Goal: Task Accomplishment & Management: Use online tool/utility

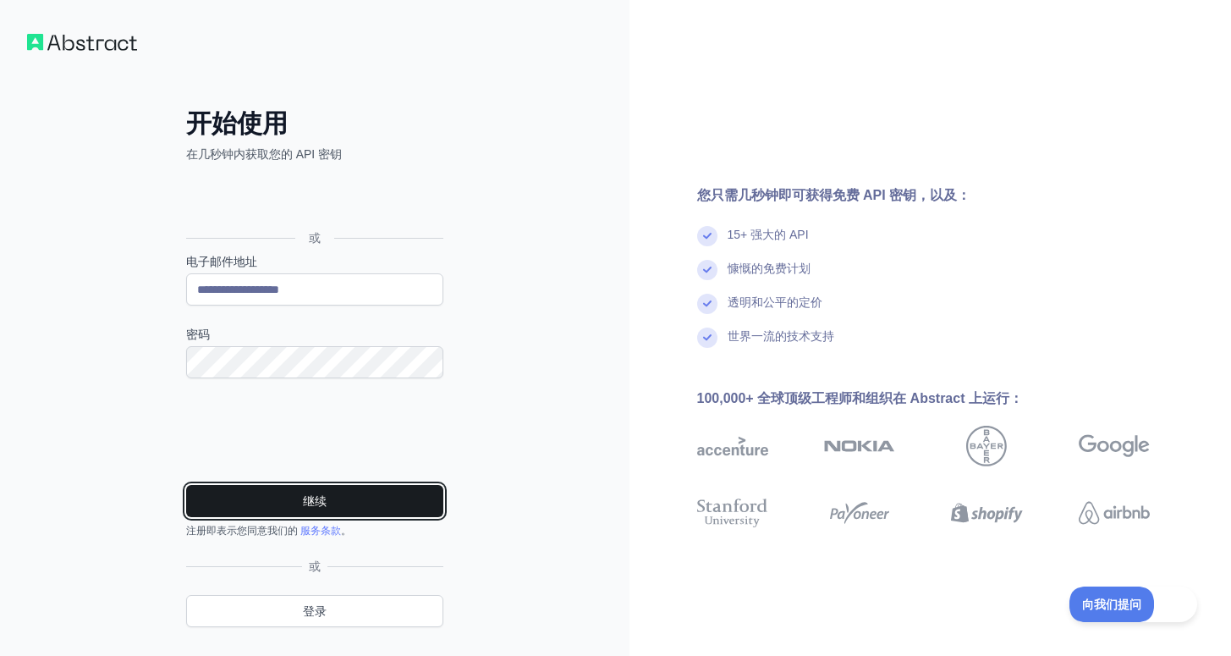
click at [406, 504] on button "继续" at bounding box center [314, 501] width 257 height 32
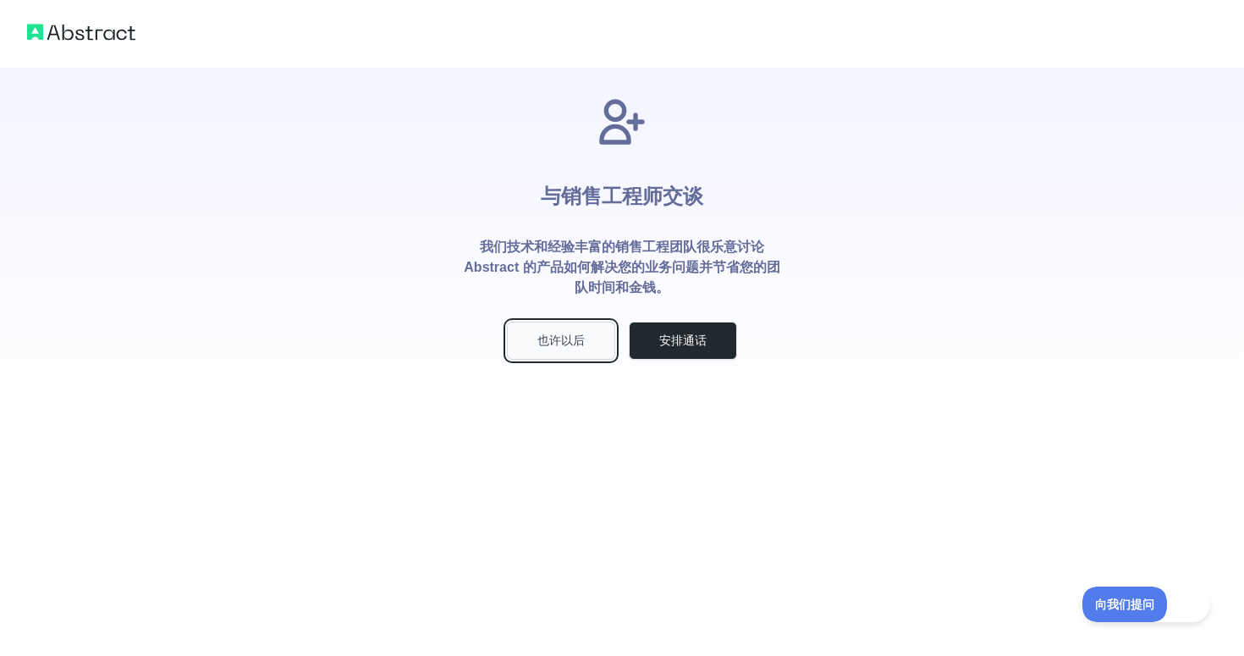
click at [578, 325] on button "也许以后" at bounding box center [561, 341] width 108 height 38
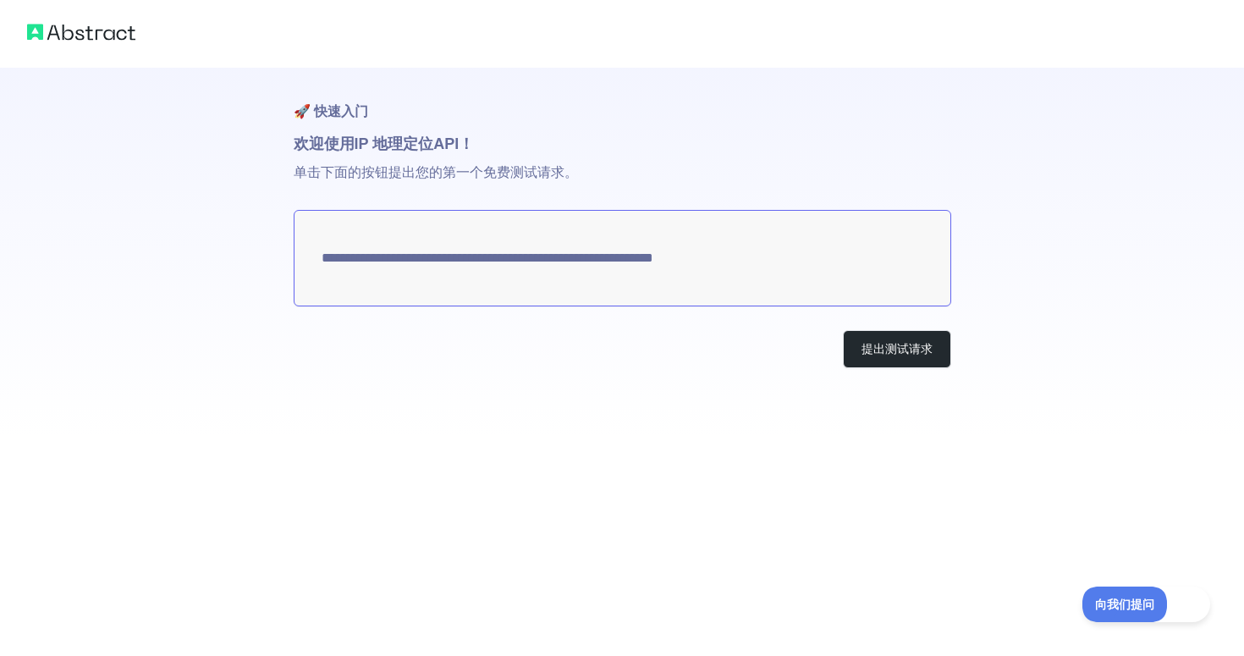
click at [563, 264] on textarea "**********" at bounding box center [622, 258] width 657 height 96
click at [869, 340] on button "提出测试请求" at bounding box center [897, 349] width 108 height 38
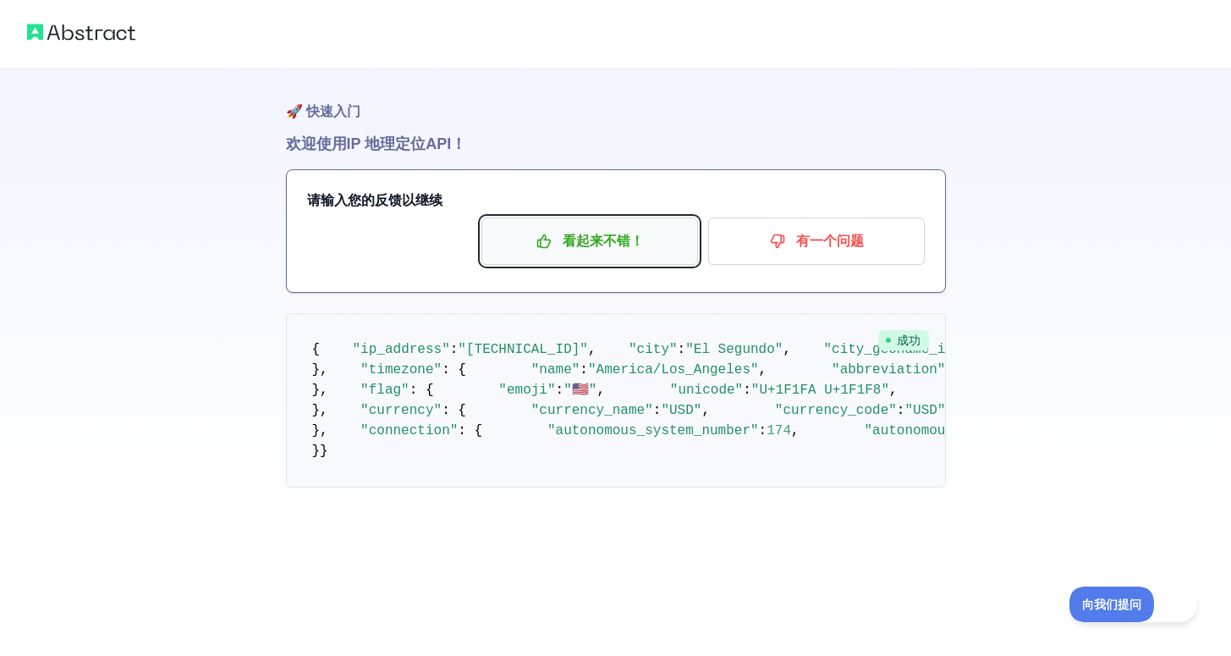
click at [600, 244] on p "看起来不错！" at bounding box center [589, 241] width 191 height 29
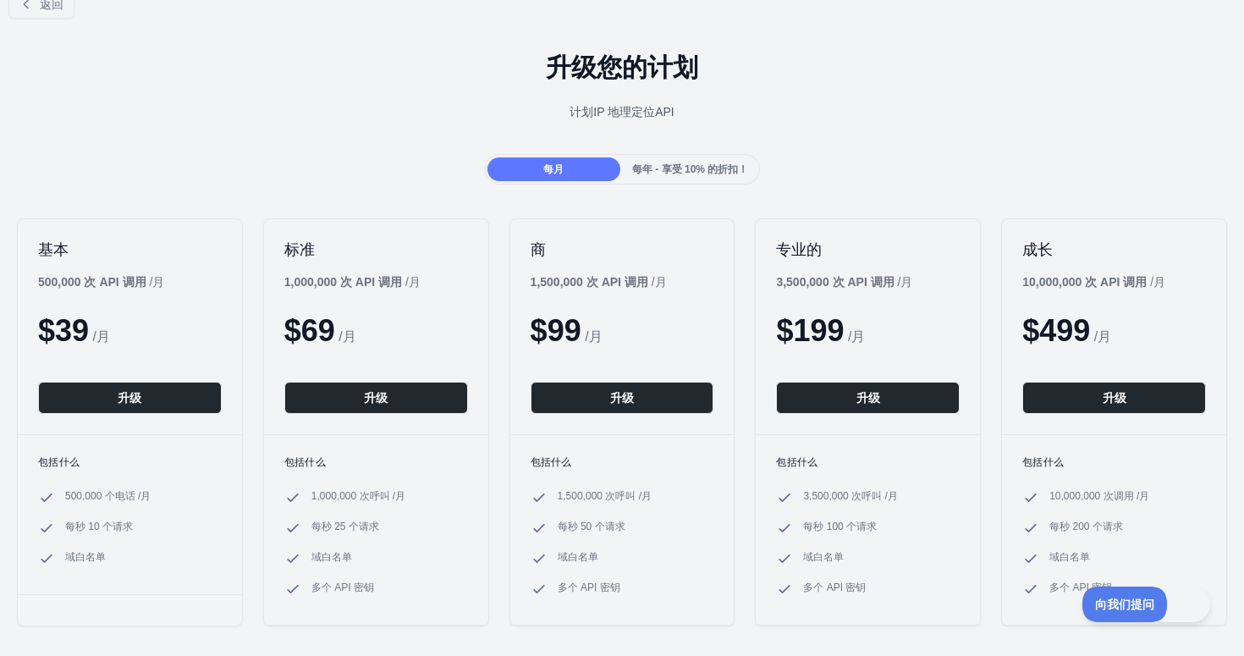
scroll to position [2, 0]
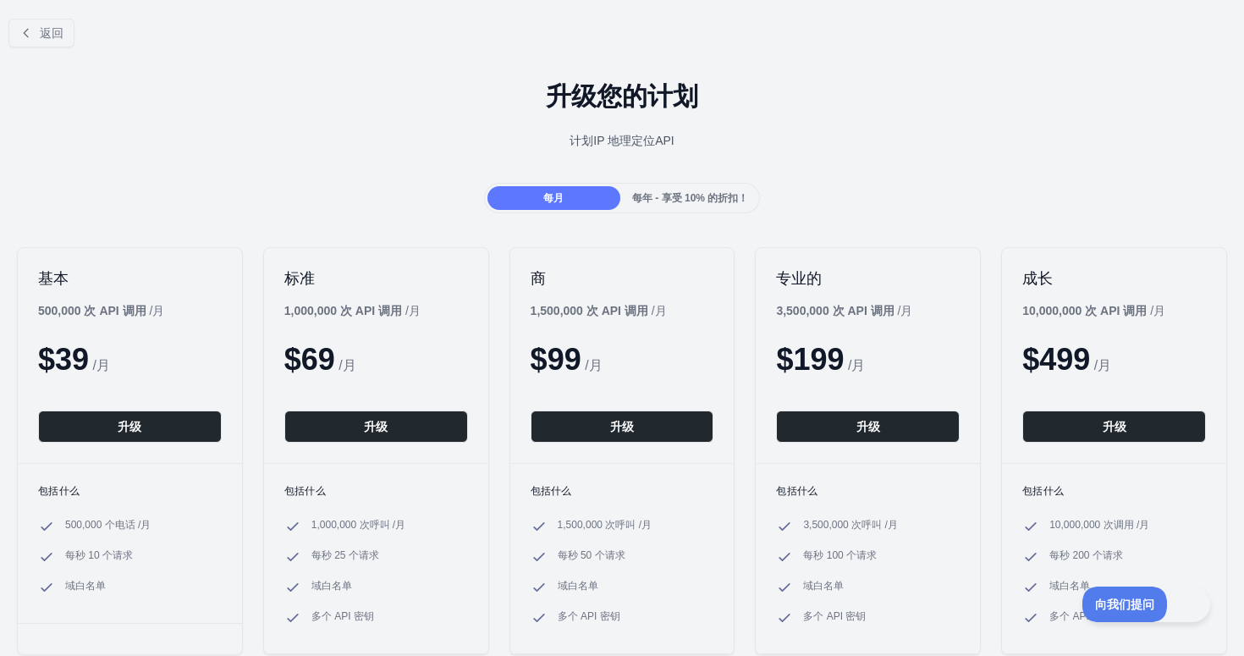
click at [671, 204] on div "每年 - 享受 10% 的折扣！" at bounding box center [690, 198] width 133 height 24
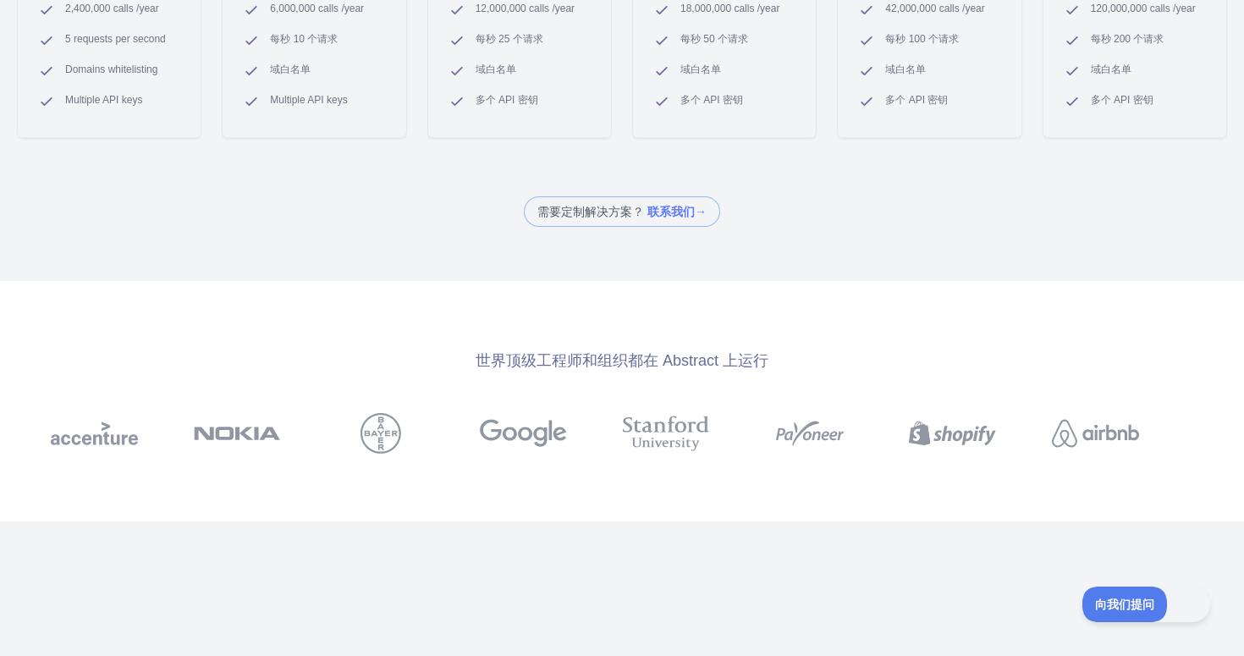
scroll to position [0, 0]
